Goal: Find specific page/section: Find specific page/section

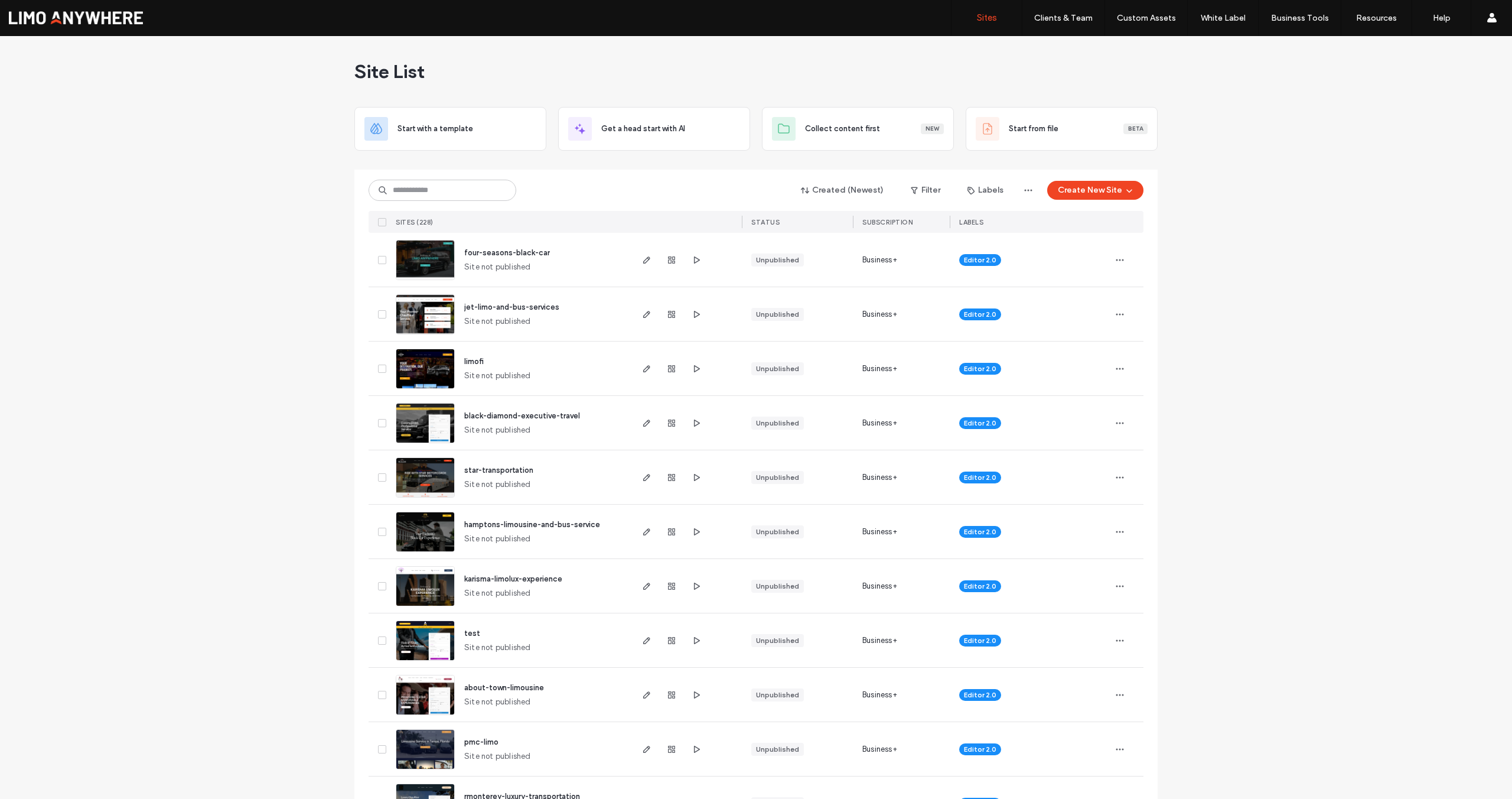
click at [442, 190] on input at bounding box center [442, 190] width 148 height 21
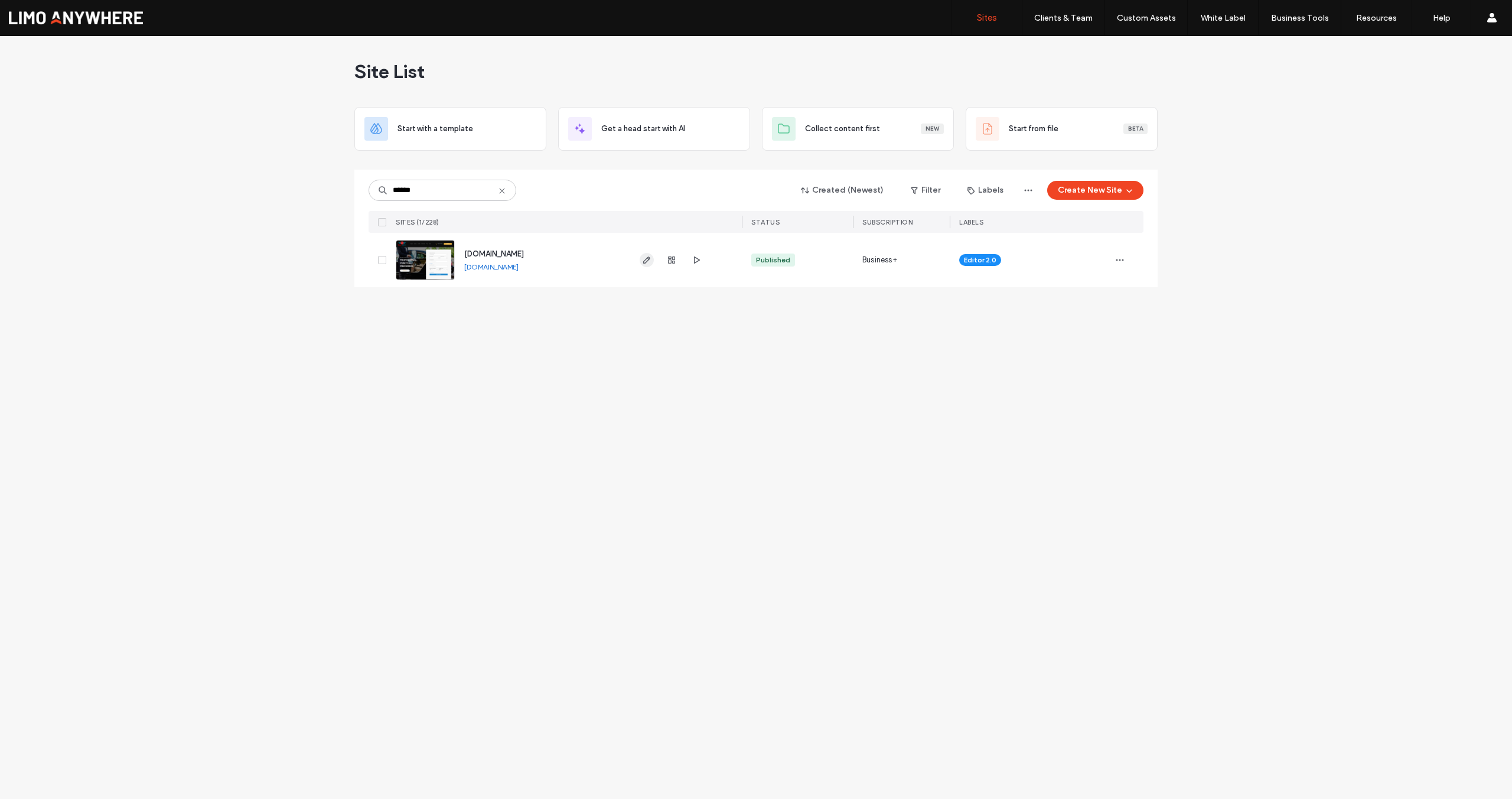
type input "******"
click at [648, 259] on use "button" at bounding box center [647, 259] width 7 height 7
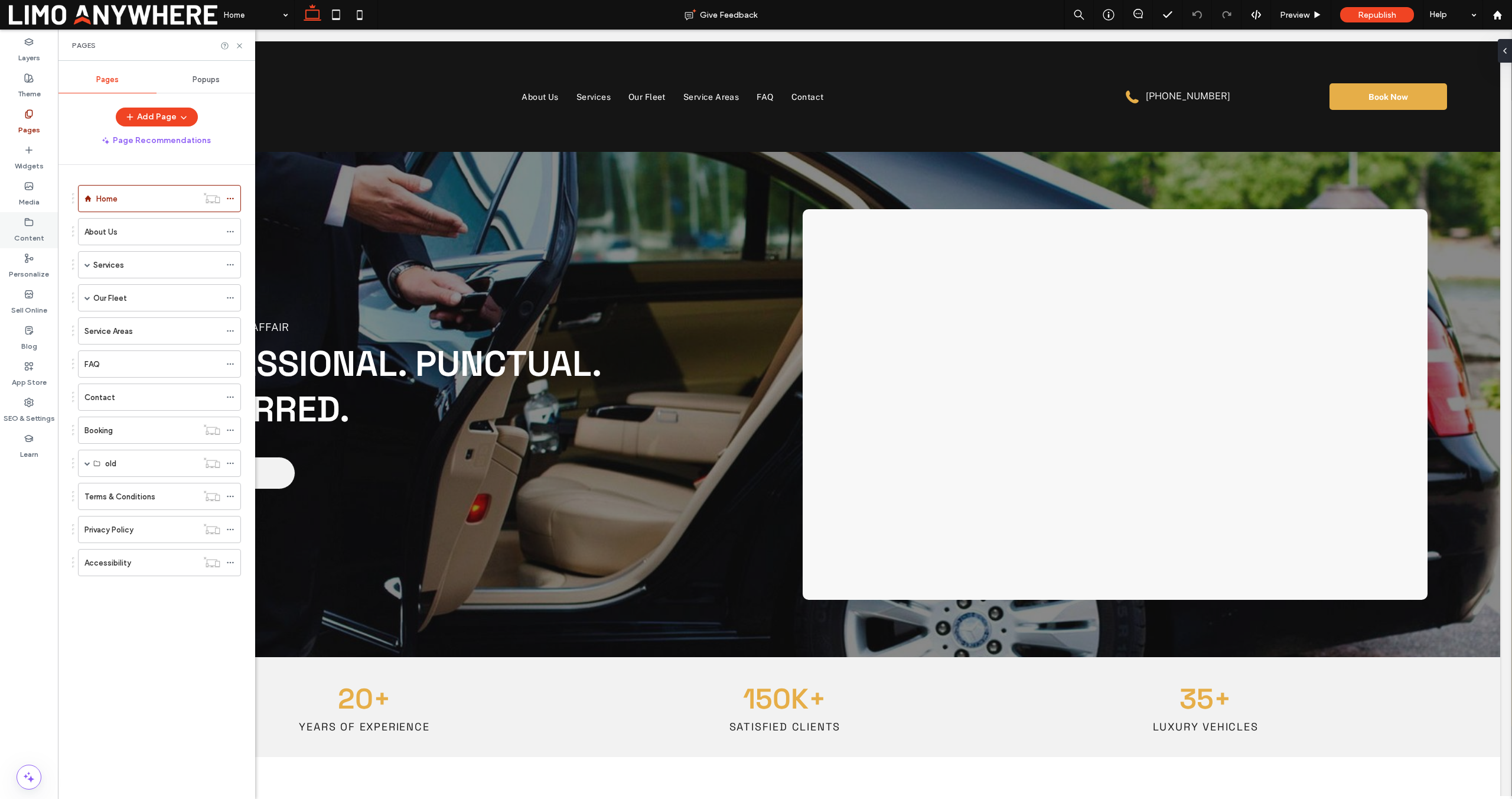
click at [25, 236] on label "Content" at bounding box center [29, 234] width 30 height 16
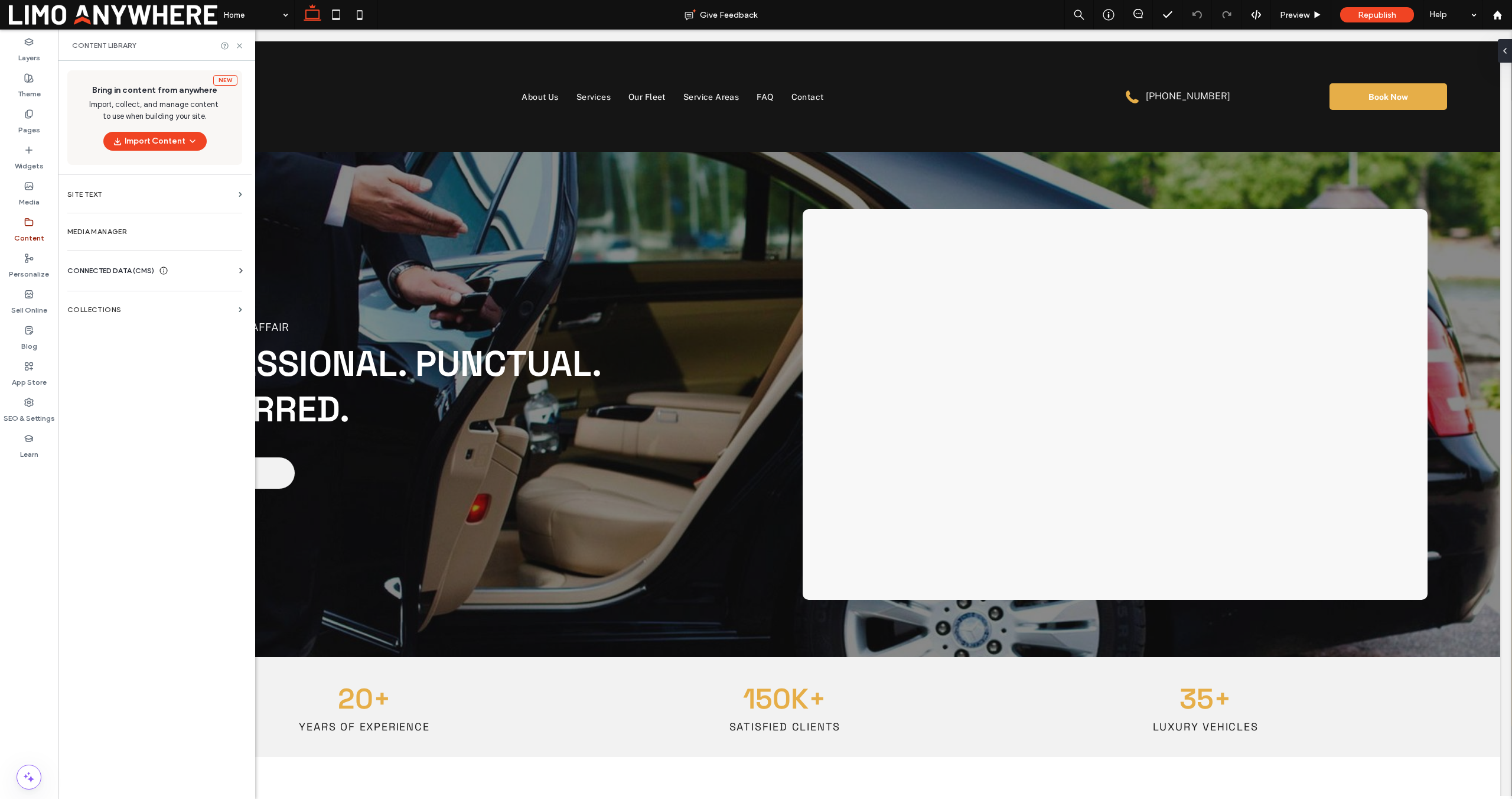
click at [116, 316] on section "Collections" at bounding box center [155, 309] width 194 height 27
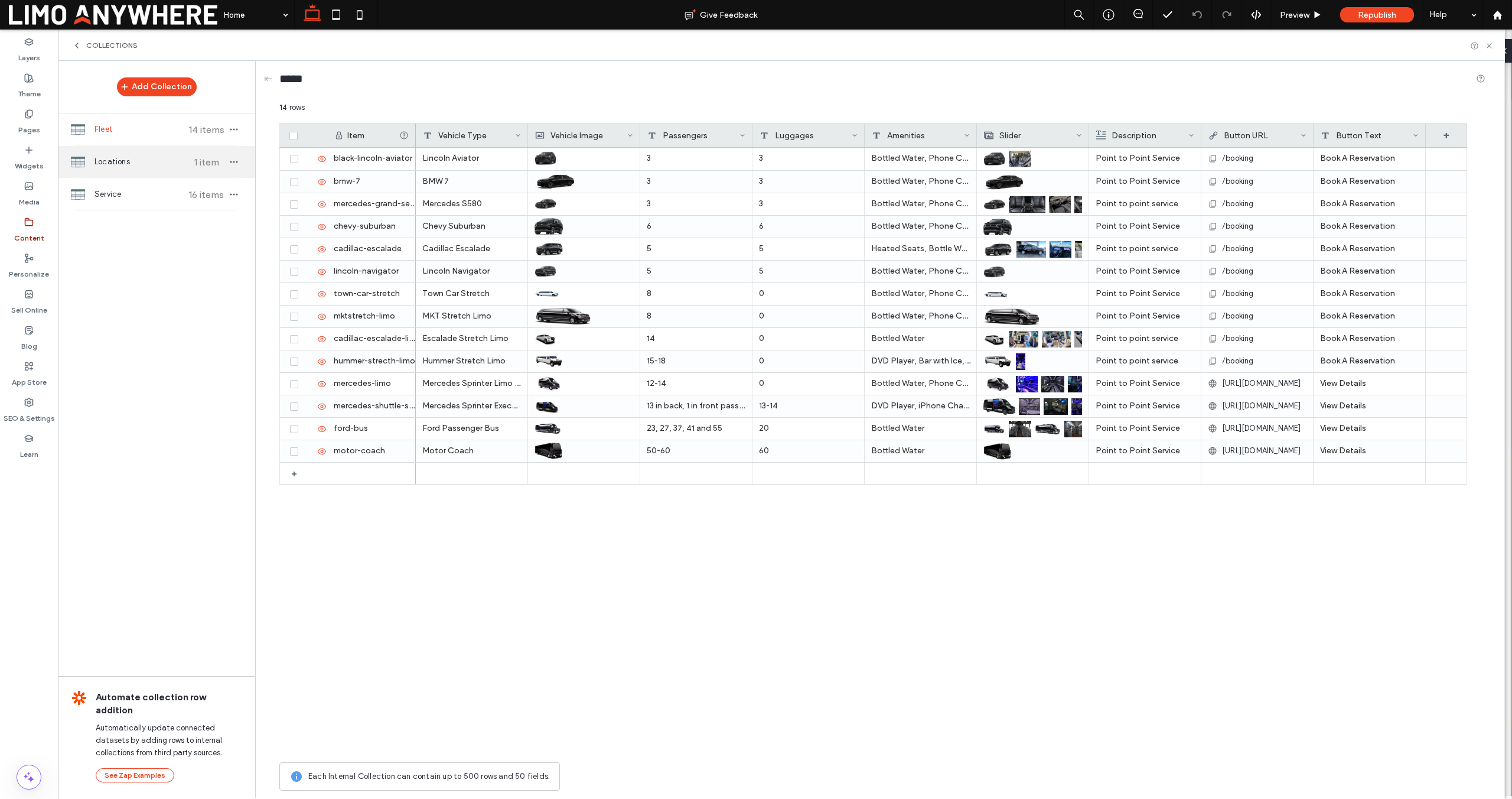
click at [129, 158] on span "Locations" at bounding box center [138, 162] width 88 height 12
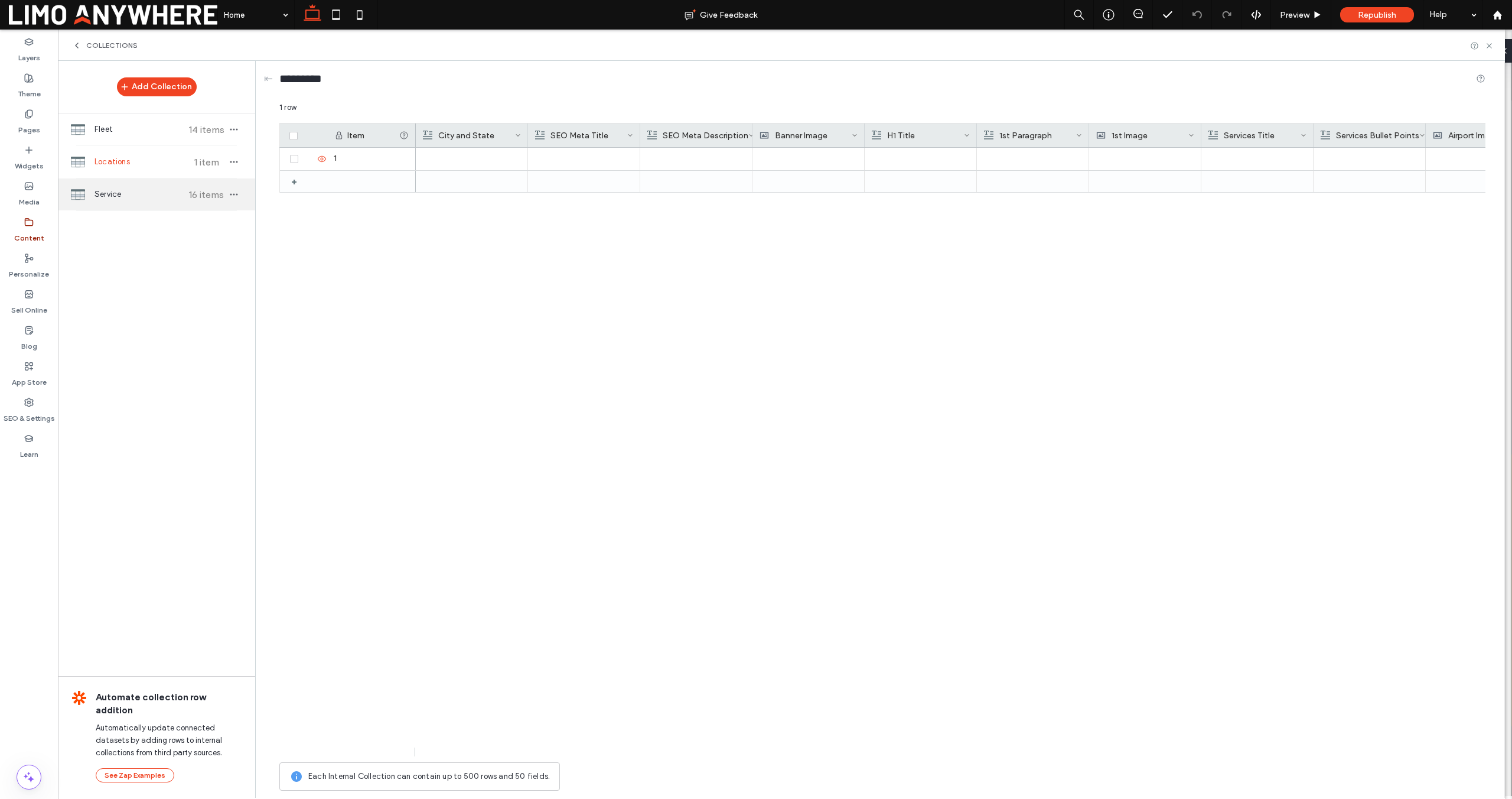
click at [133, 179] on div "Service 16 items" at bounding box center [156, 194] width 198 height 32
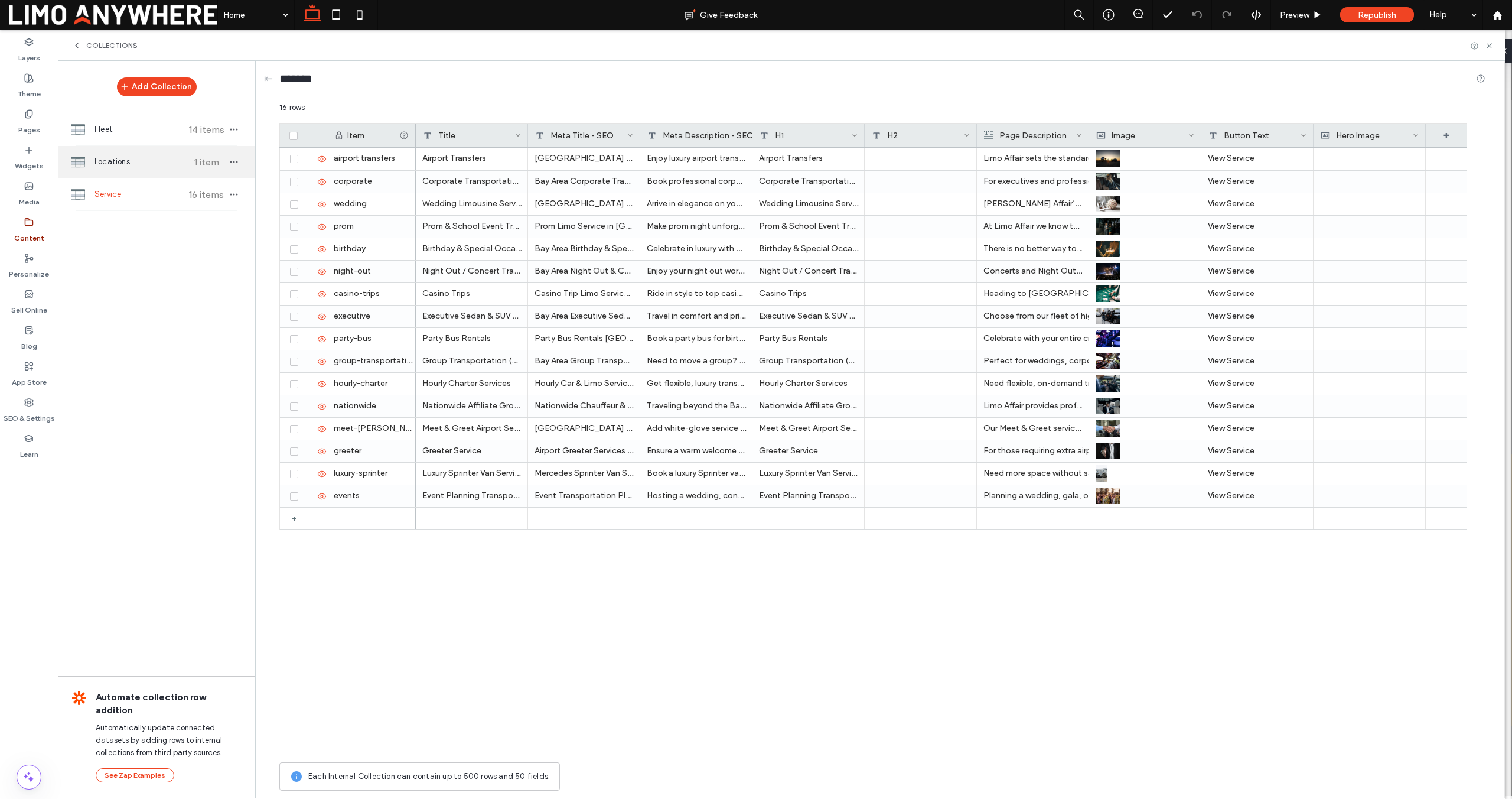
click at [132, 164] on span "Locations" at bounding box center [138, 162] width 88 height 12
